Goal: Task Accomplishment & Management: Complete application form

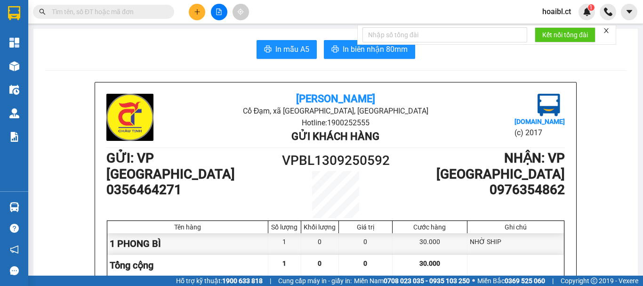
click at [58, 14] on input "text" at bounding box center [107, 12] width 111 height 10
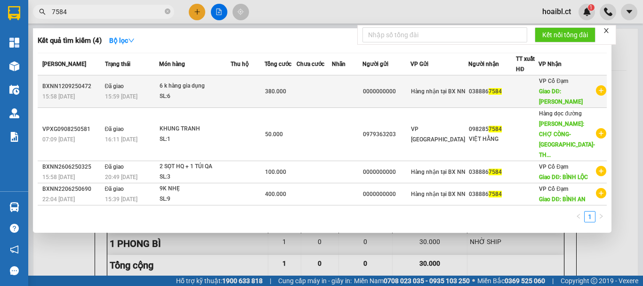
type input "7584"
click at [390, 96] on div "0000000000" at bounding box center [386, 92] width 47 height 10
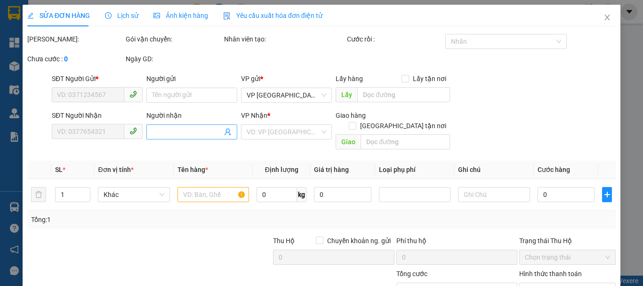
type input "0000000000"
type input "0388867584"
type input "bình lộc"
type input "380.000"
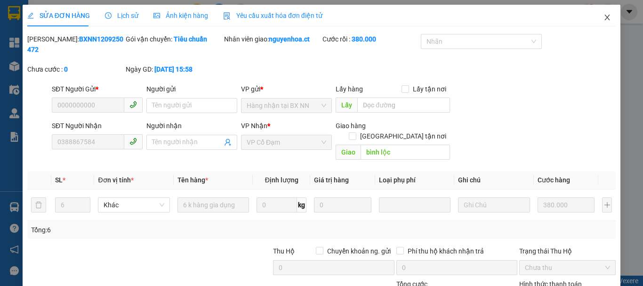
click at [604, 18] on icon "close" at bounding box center [608, 18] width 8 height 8
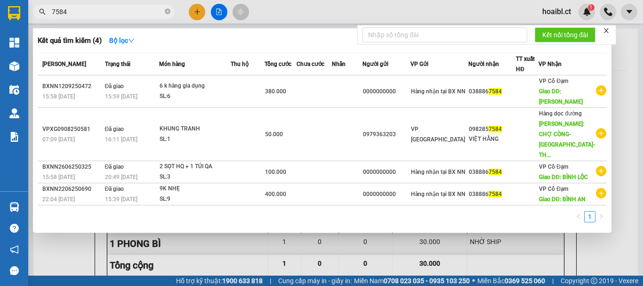
click at [89, 13] on input "7584" at bounding box center [107, 12] width 111 height 10
type input "7"
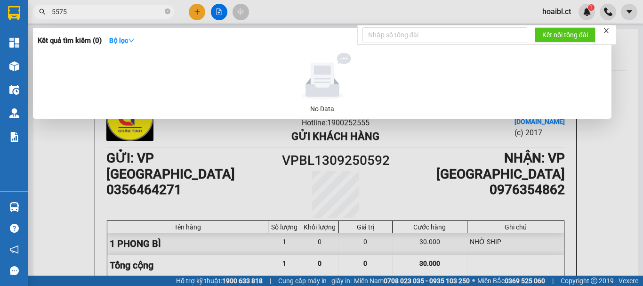
click at [119, 10] on input "5575" at bounding box center [107, 12] width 111 height 10
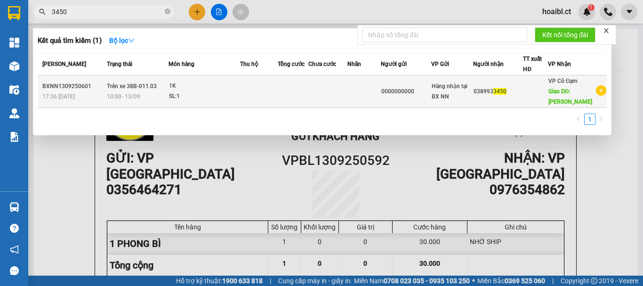
type input "3450"
click at [206, 96] on div "SL: 1" at bounding box center [204, 96] width 71 height 10
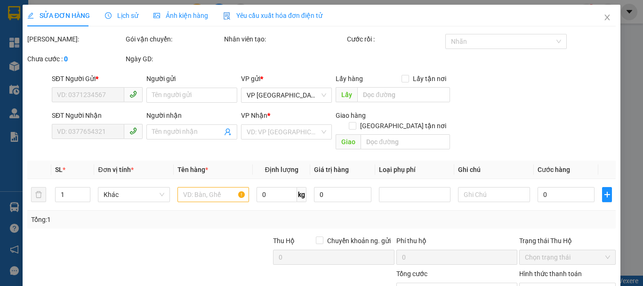
type input "0000000000"
type input "0389933450"
type input "THẠCH BẰNG"
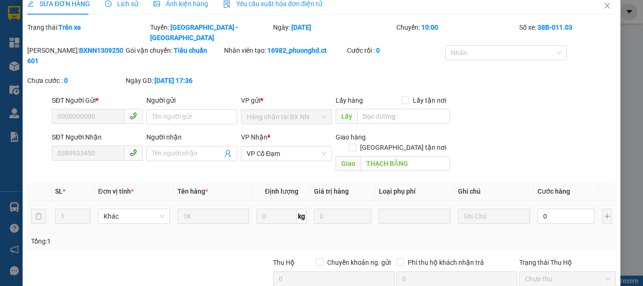
scroll to position [47, 0]
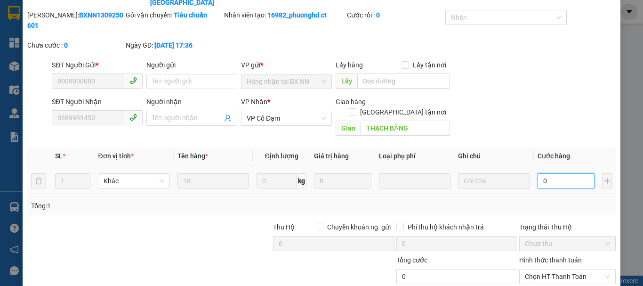
click at [551, 173] on input "0" at bounding box center [566, 180] width 57 height 15
type input "3"
type input "30"
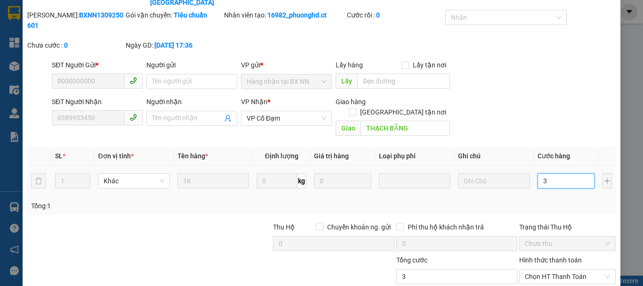
type input "30"
type input "300"
type input "3.000"
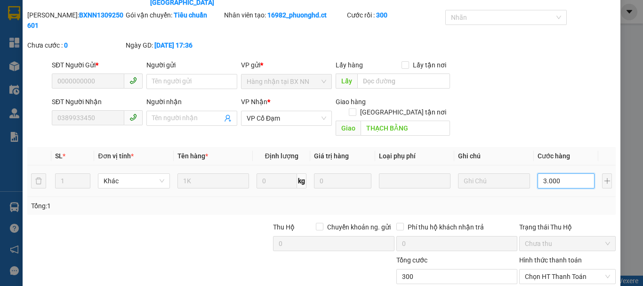
type input "3.000"
type input "30.000"
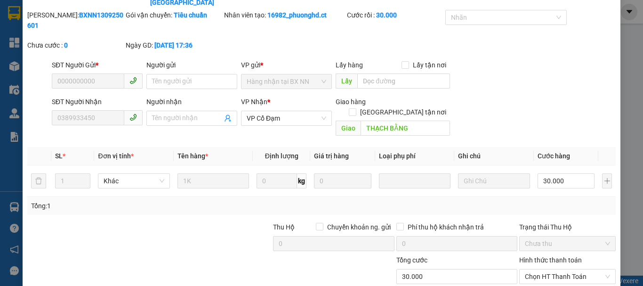
click at [211, 222] on div at bounding box center [210, 238] width 123 height 33
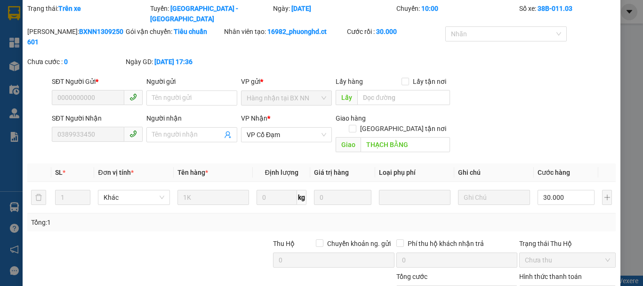
scroll to position [30, 0]
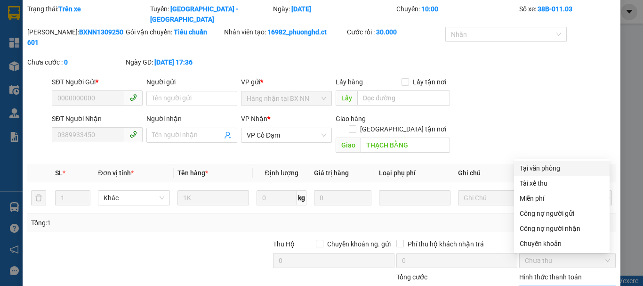
click at [542, 167] on div "Tại văn phòng" at bounding box center [562, 168] width 84 height 10
type input "0"
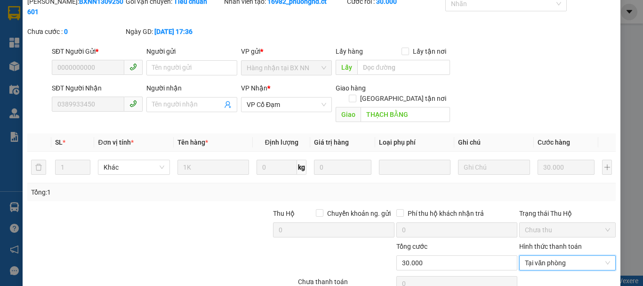
scroll to position [77, 0]
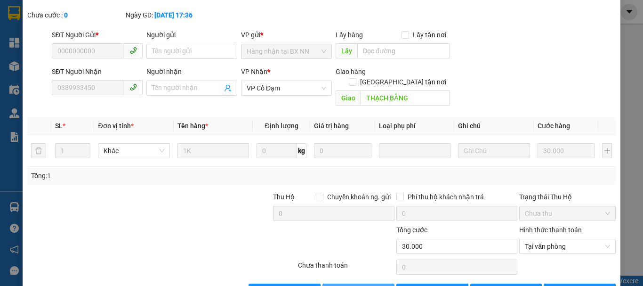
click at [354, 285] on span "[PERSON_NAME] và Giao hàng" at bounding box center [385, 291] width 90 height 10
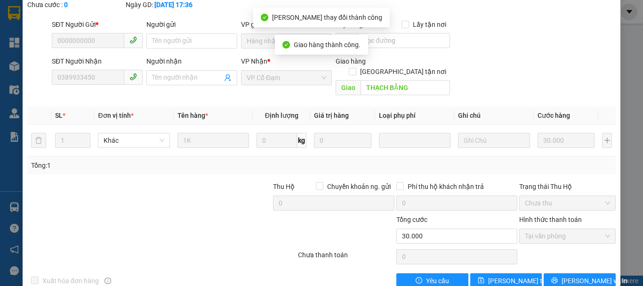
scroll to position [0, 0]
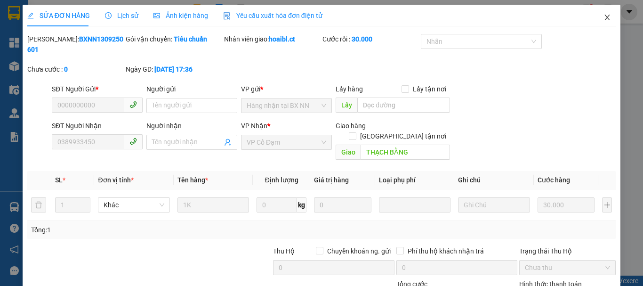
click at [596, 19] on span "Close" at bounding box center [607, 18] width 26 height 26
